Goal: Task Accomplishment & Management: Manage account settings

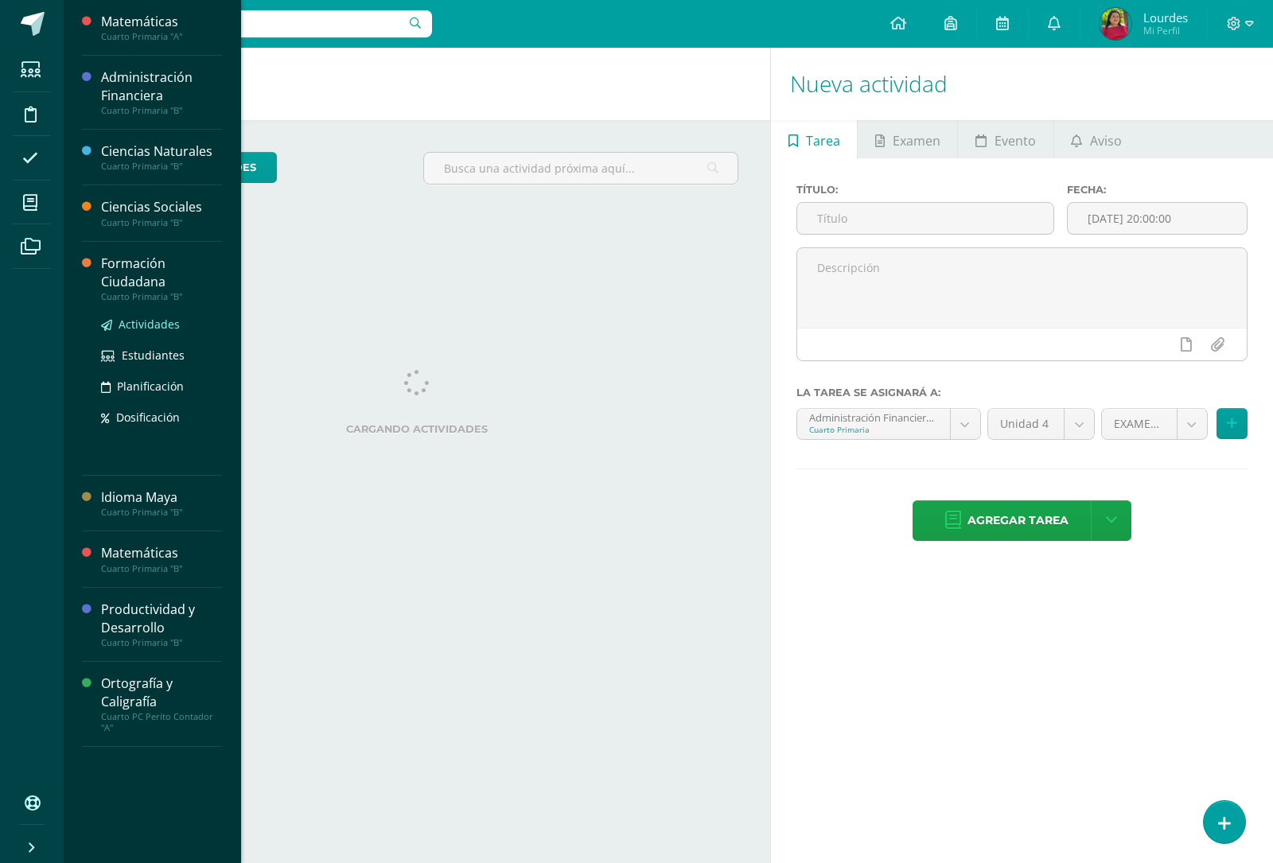
click at [156, 328] on span "Actividades" at bounding box center [149, 324] width 61 height 15
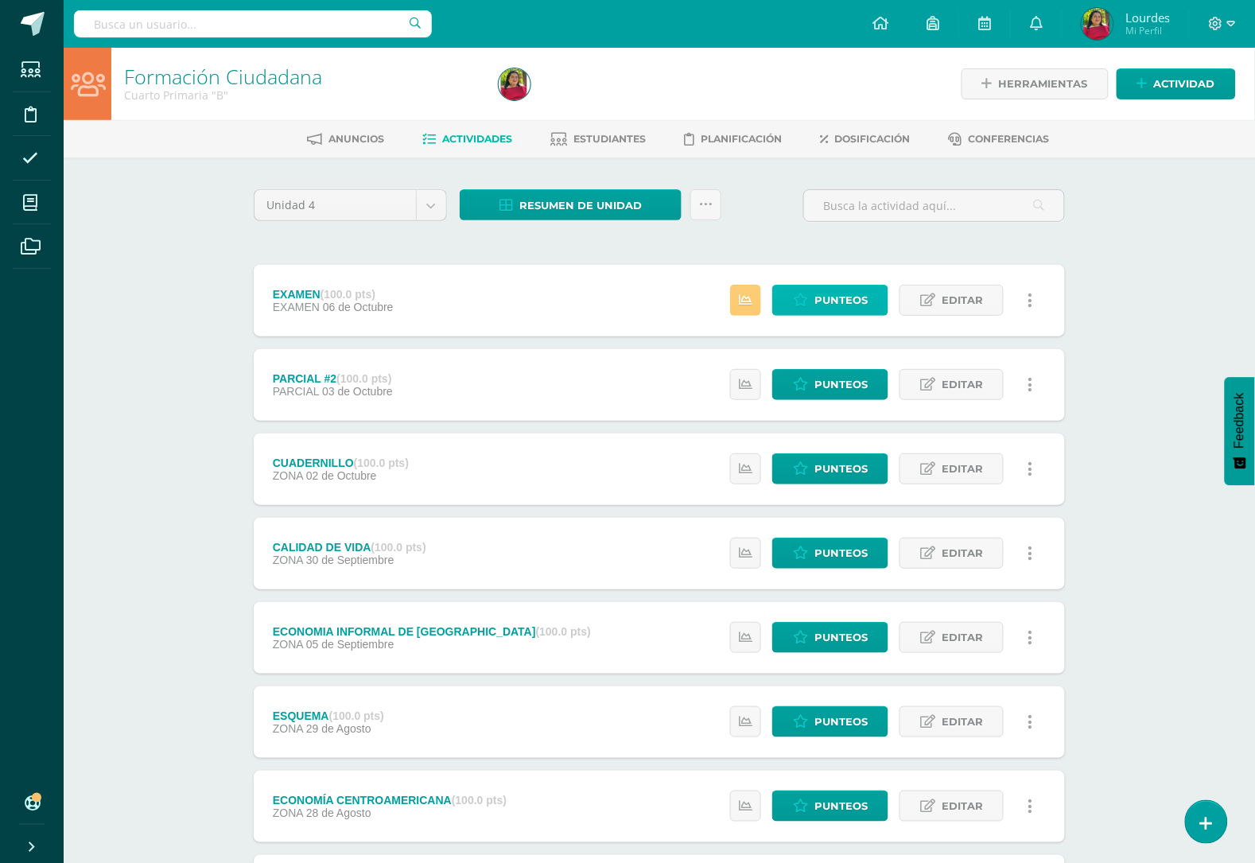
click at [823, 300] on span "Punteos" at bounding box center [841, 300] width 53 height 29
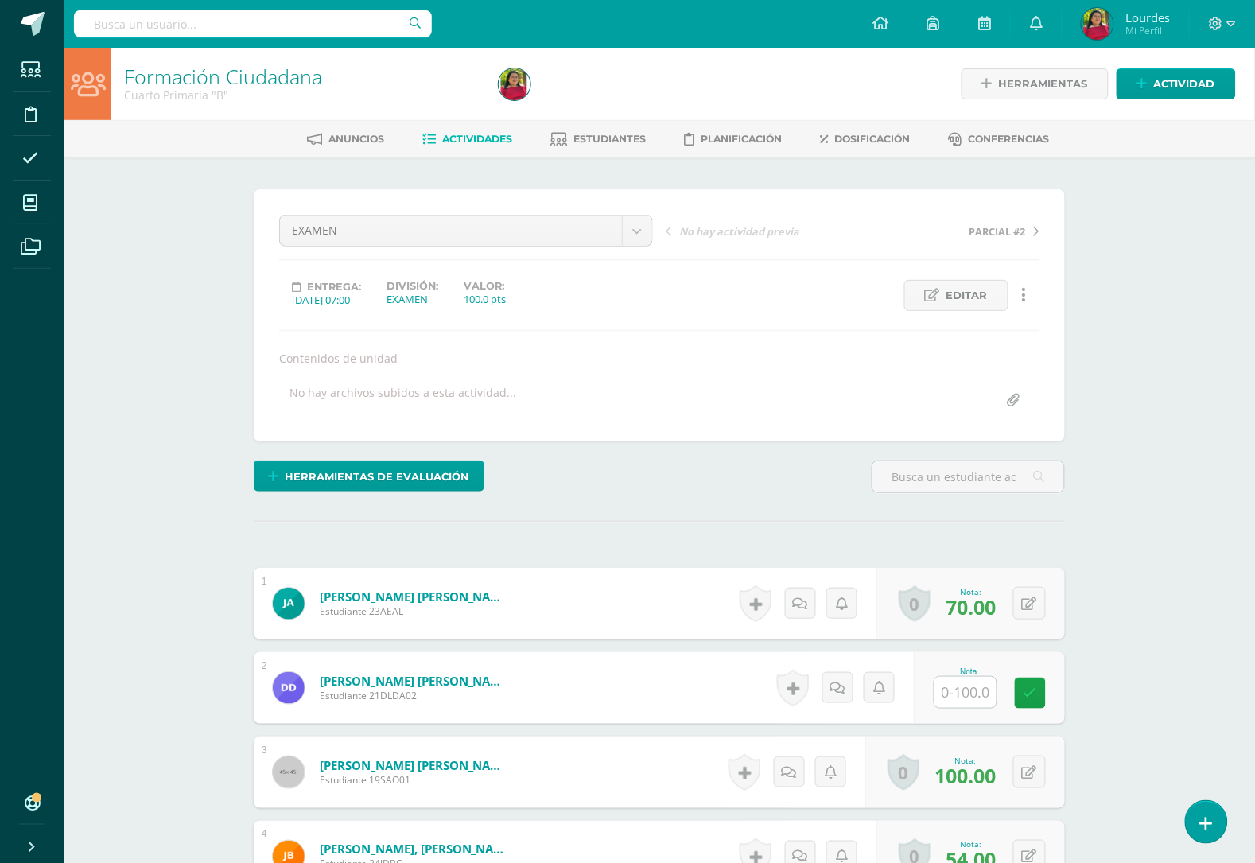
scroll to position [396, 0]
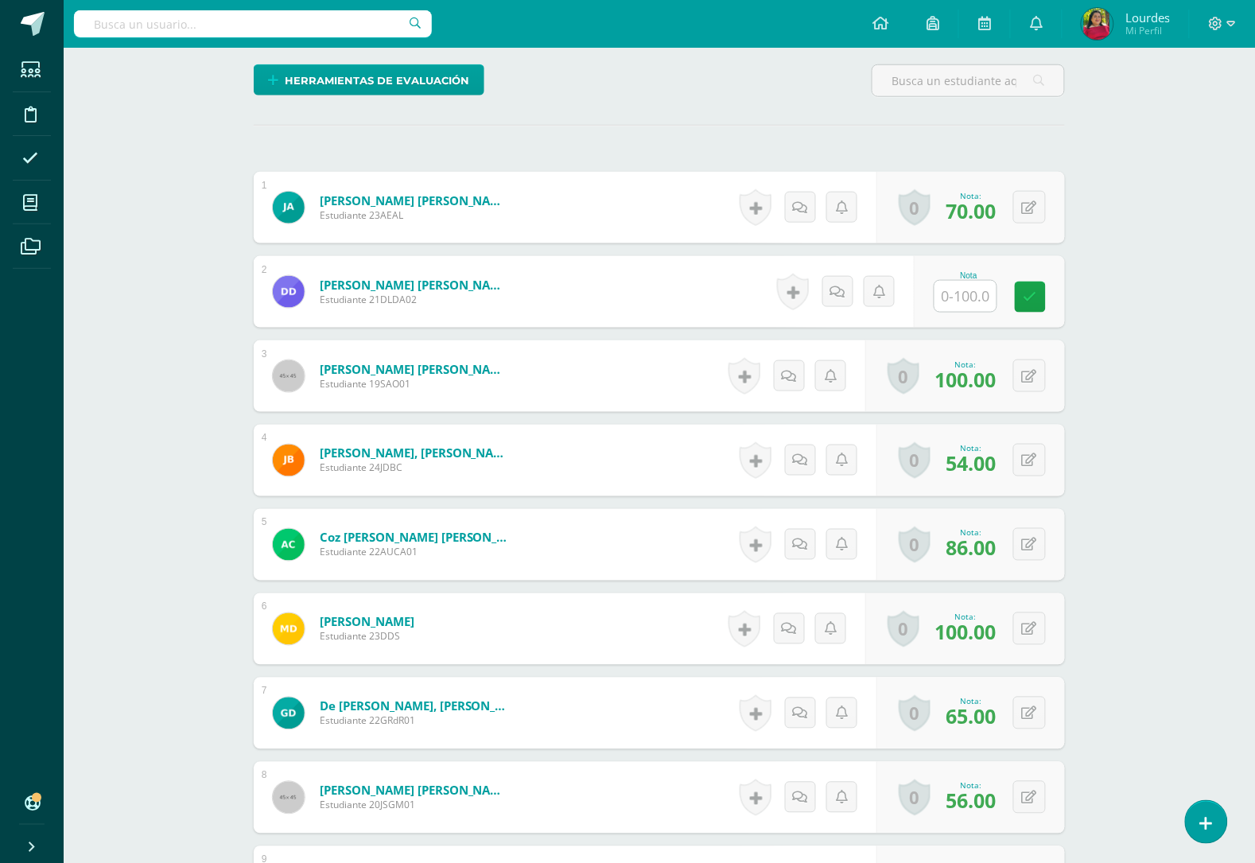
click at [977, 287] on input "text" at bounding box center [966, 296] width 62 height 31
type input "62"
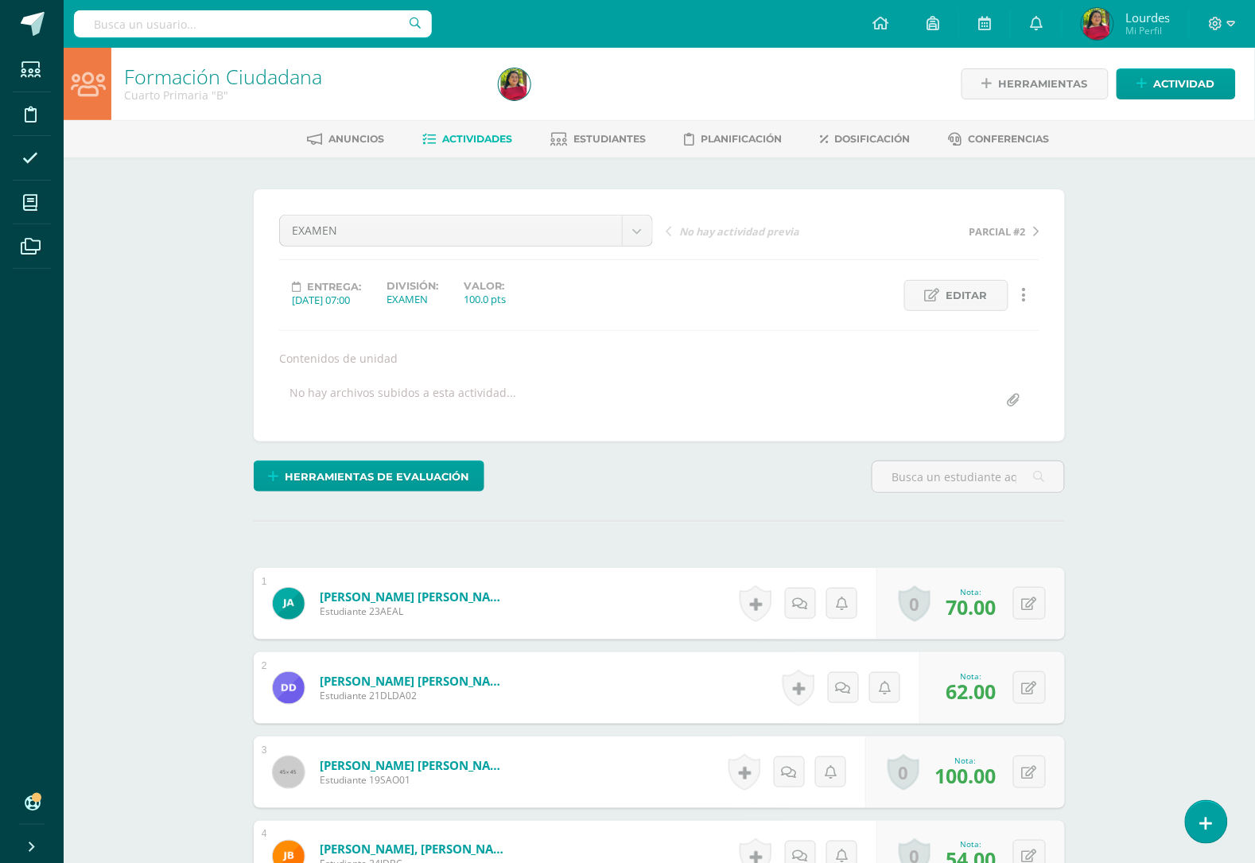
scroll to position [1, 0]
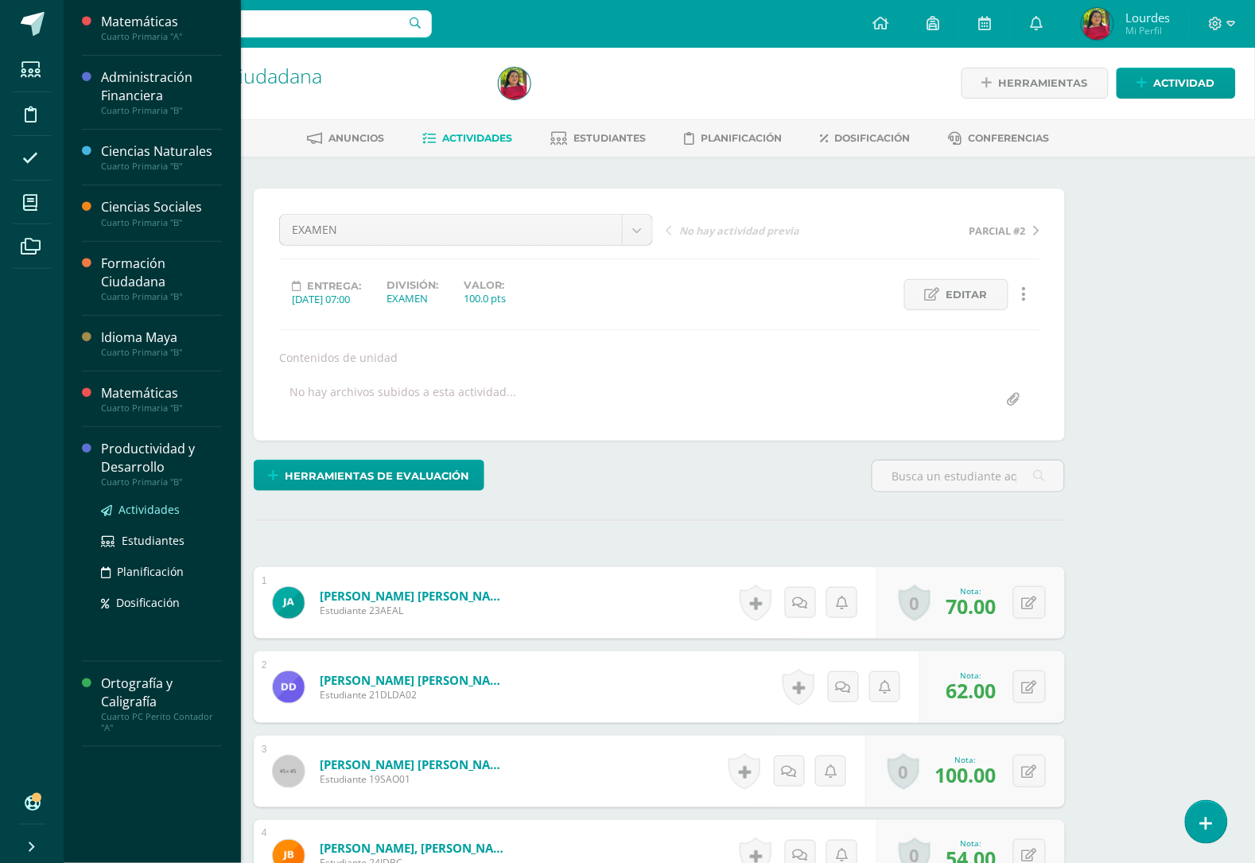
click at [130, 511] on span "Actividades" at bounding box center [149, 509] width 61 height 15
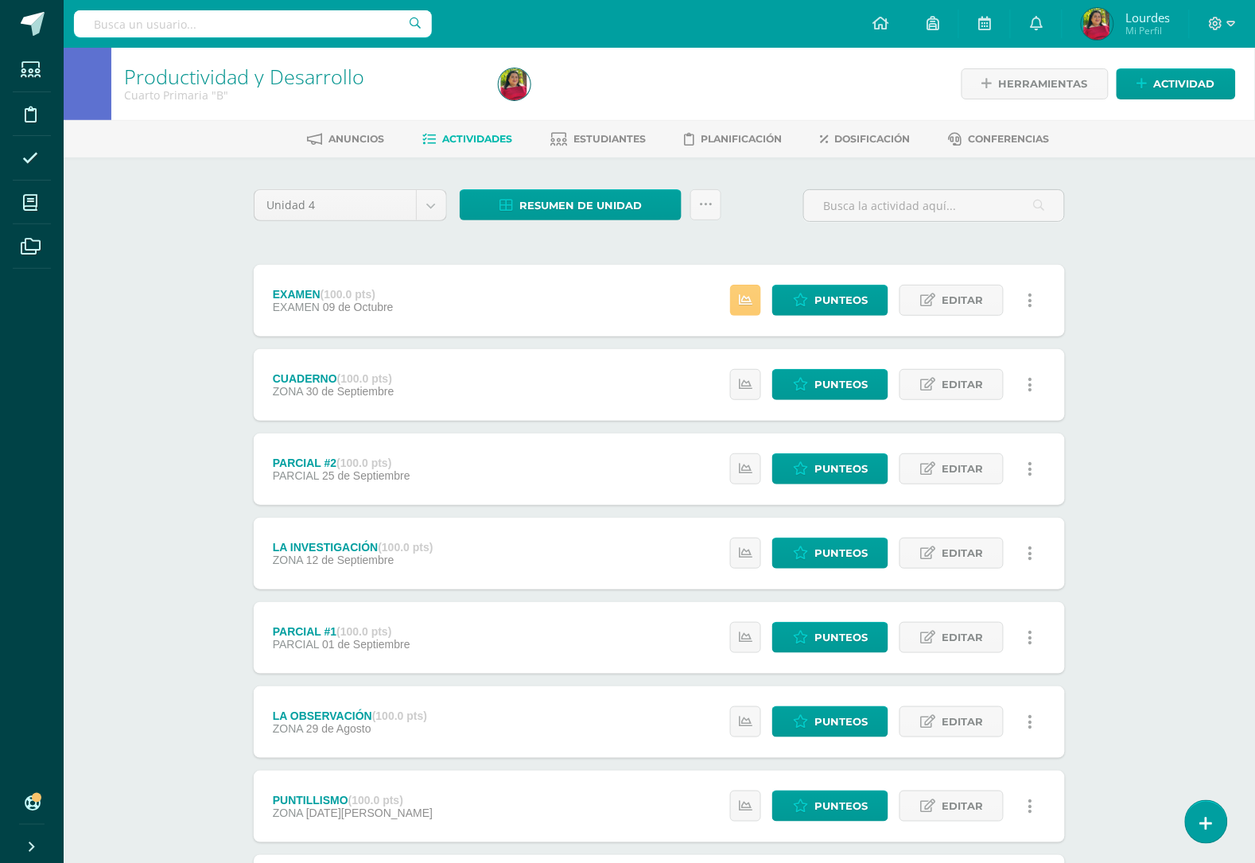
scroll to position [99, 0]
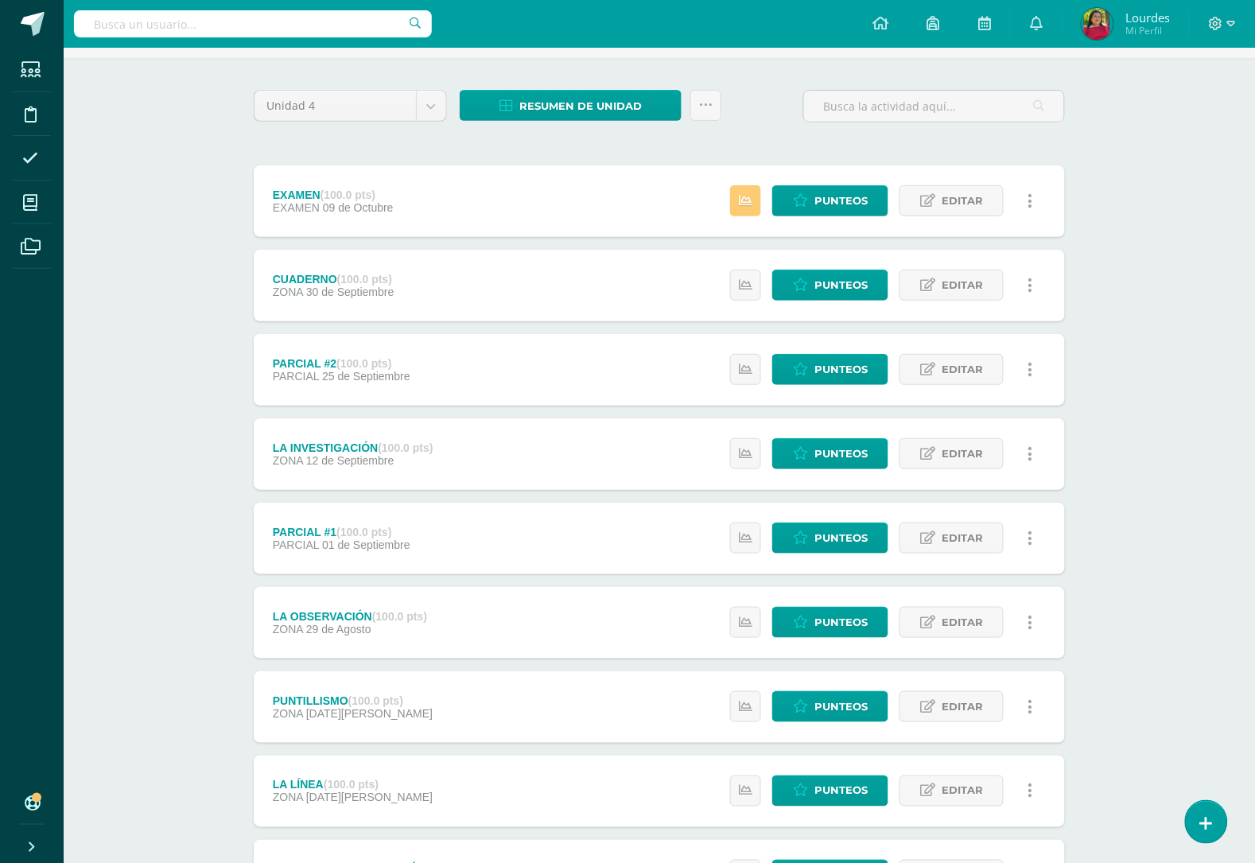
click at [847, 184] on div "Estatus de Actividad: 1 Estudiantes sin calificar 0 Estudiantes con cero Media …" at bounding box center [885, 201] width 359 height 72
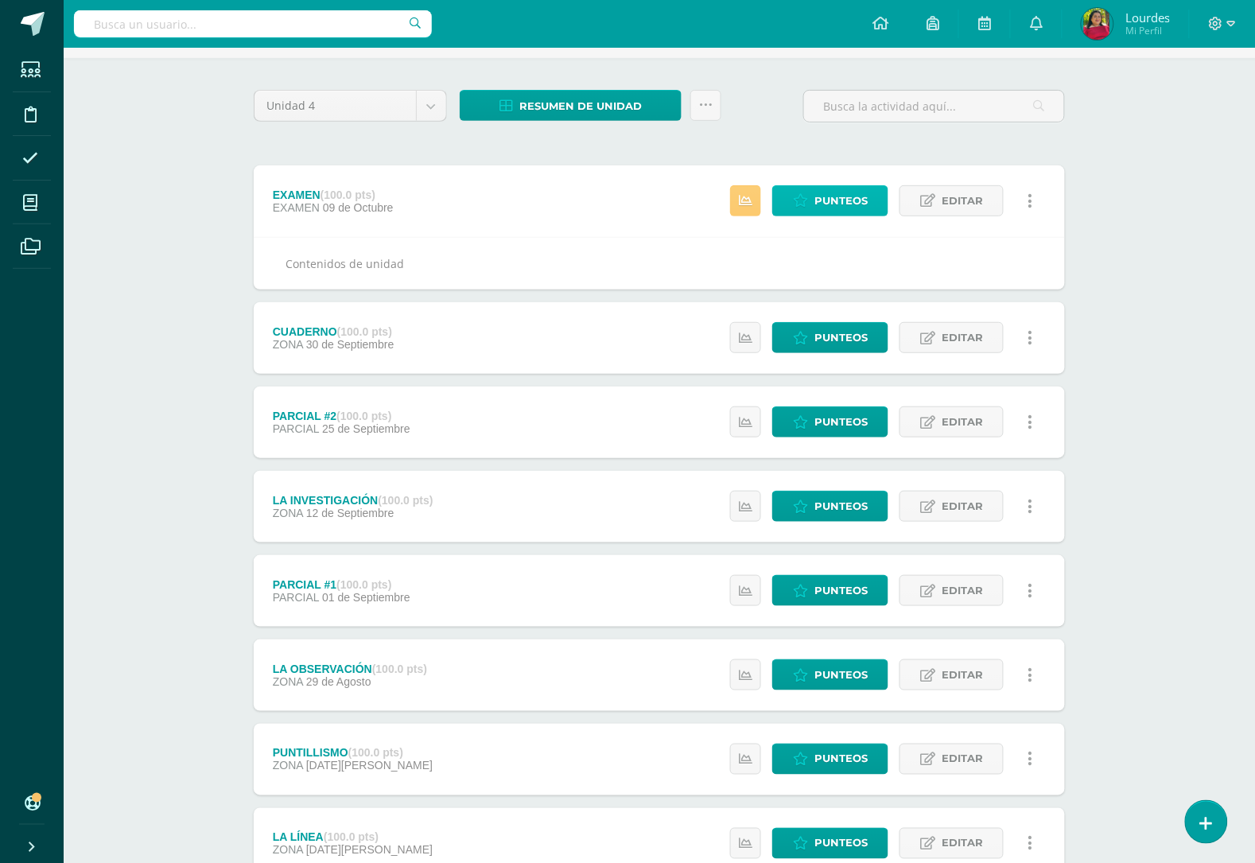
click at [850, 188] on span "Punteos" at bounding box center [841, 200] width 53 height 29
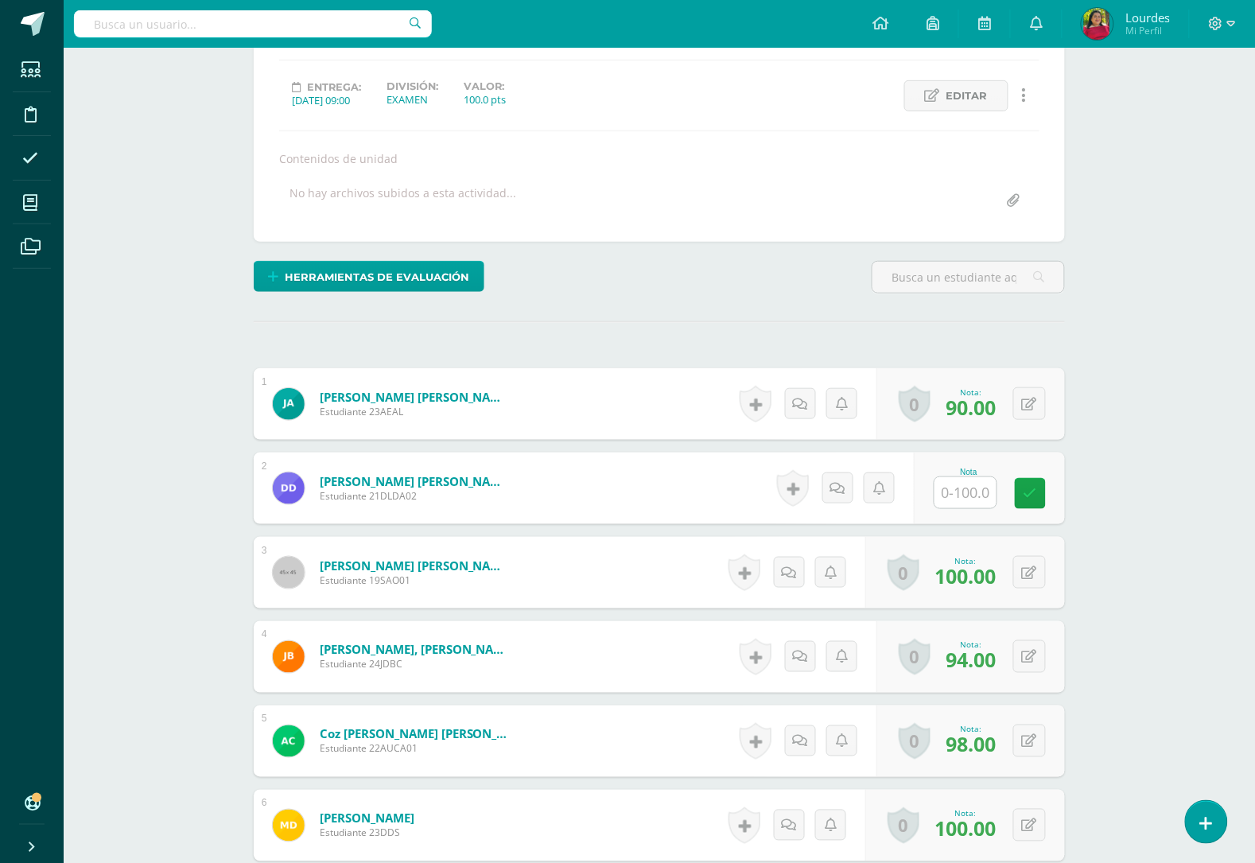
scroll to position [399, 0]
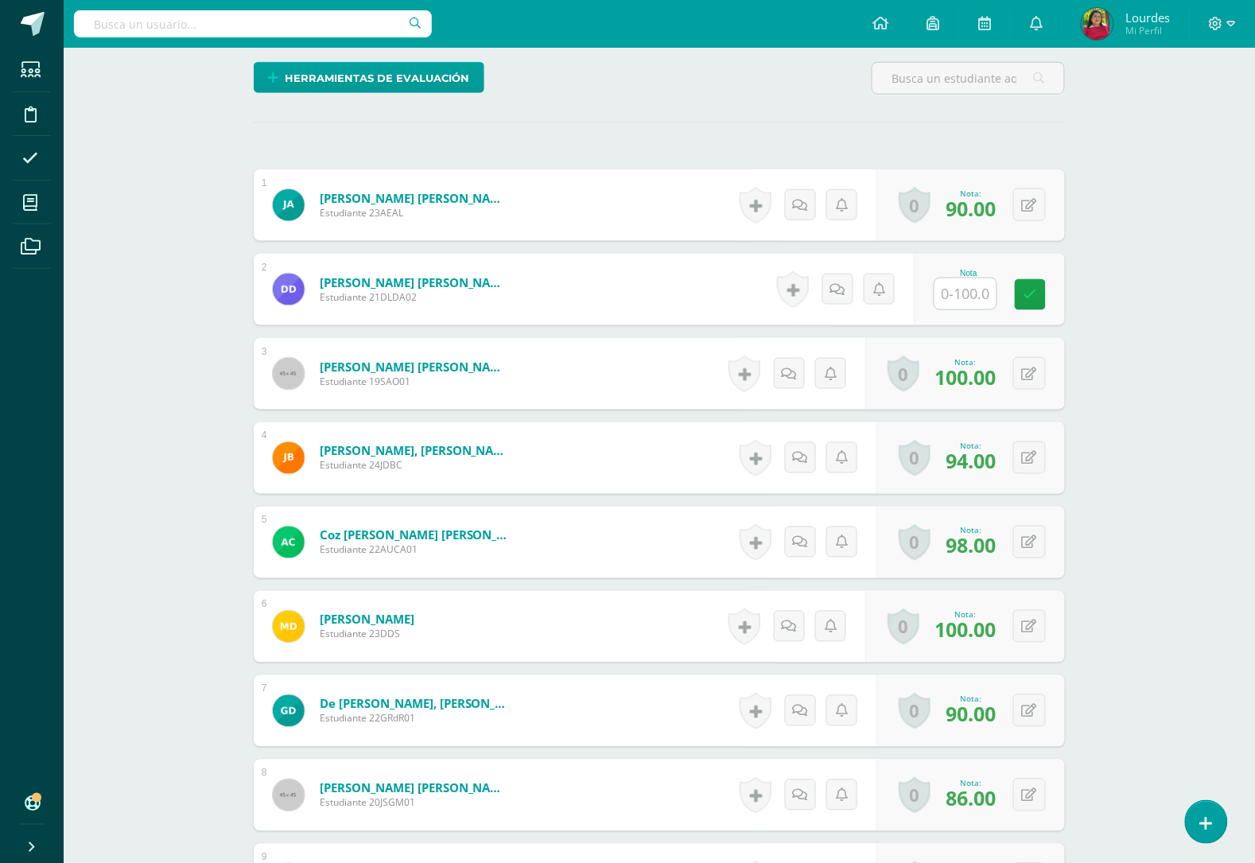
click at [994, 288] on input "text" at bounding box center [966, 293] width 62 height 31
type input "100"
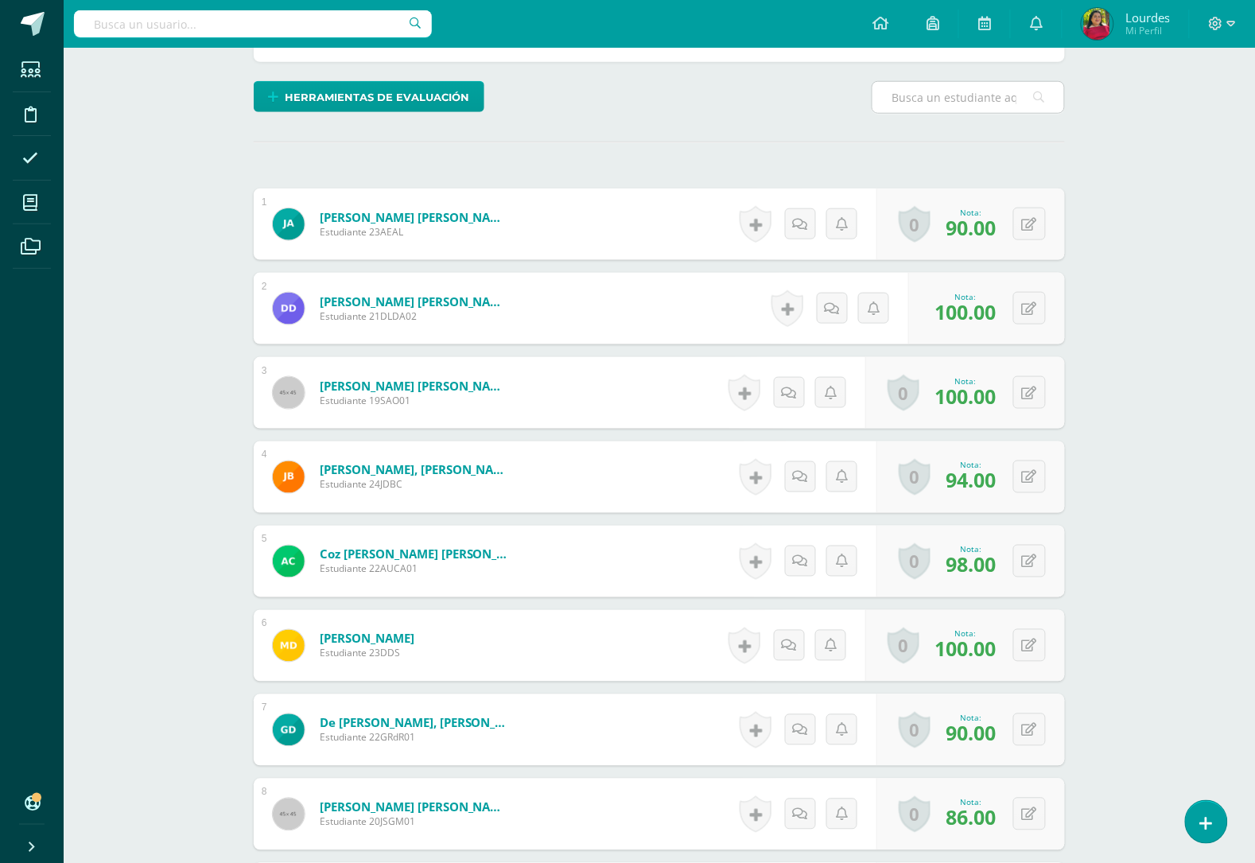
scroll to position [232, 0]
